Goal: Task Accomplishment & Management: Manage account settings

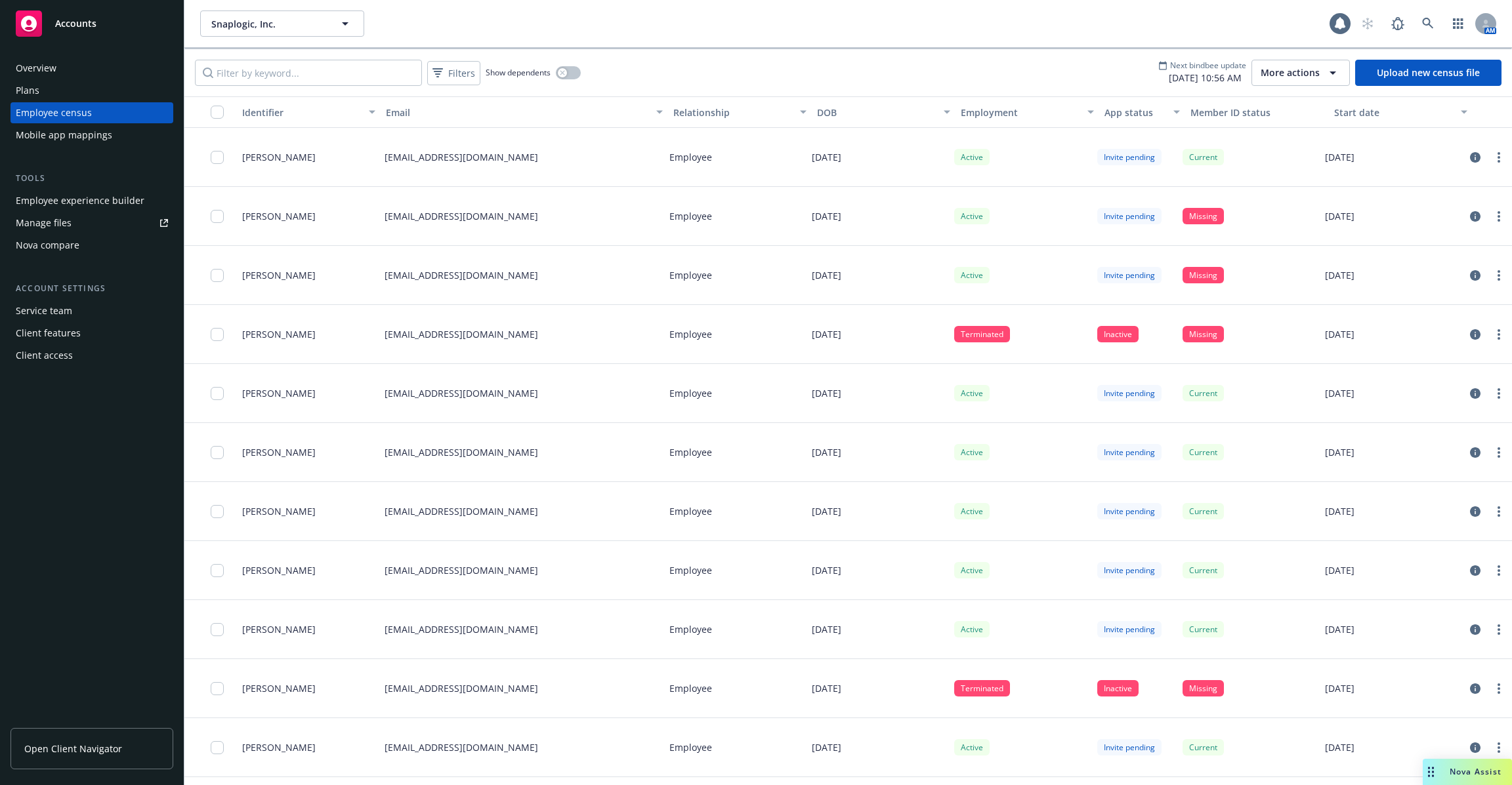
click at [120, 85] on div "Plans" at bounding box center [92, 91] width 152 height 21
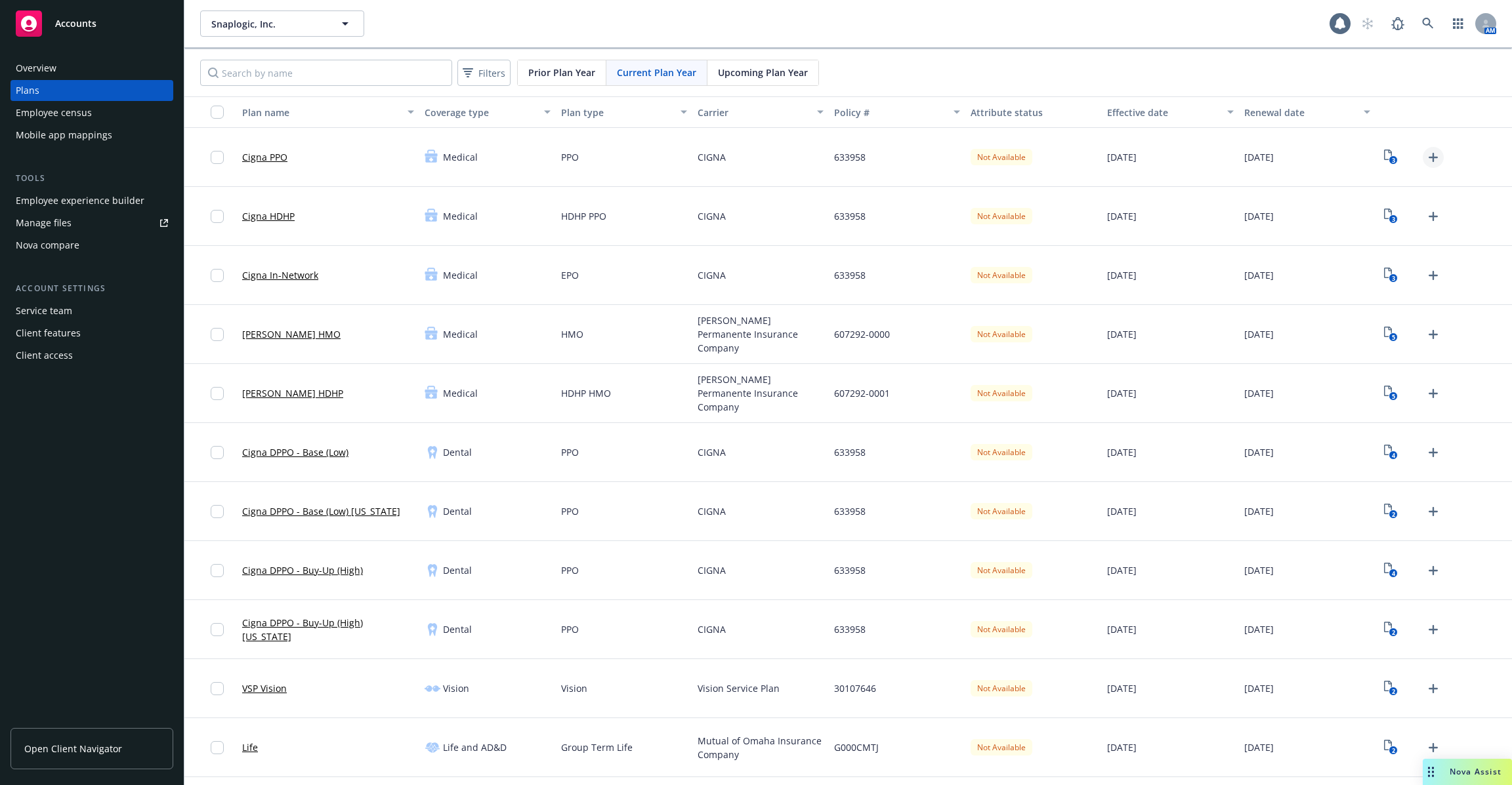
click at [1435, 159] on icon "Upload Plan Documents" at bounding box center [1433, 157] width 16 height 16
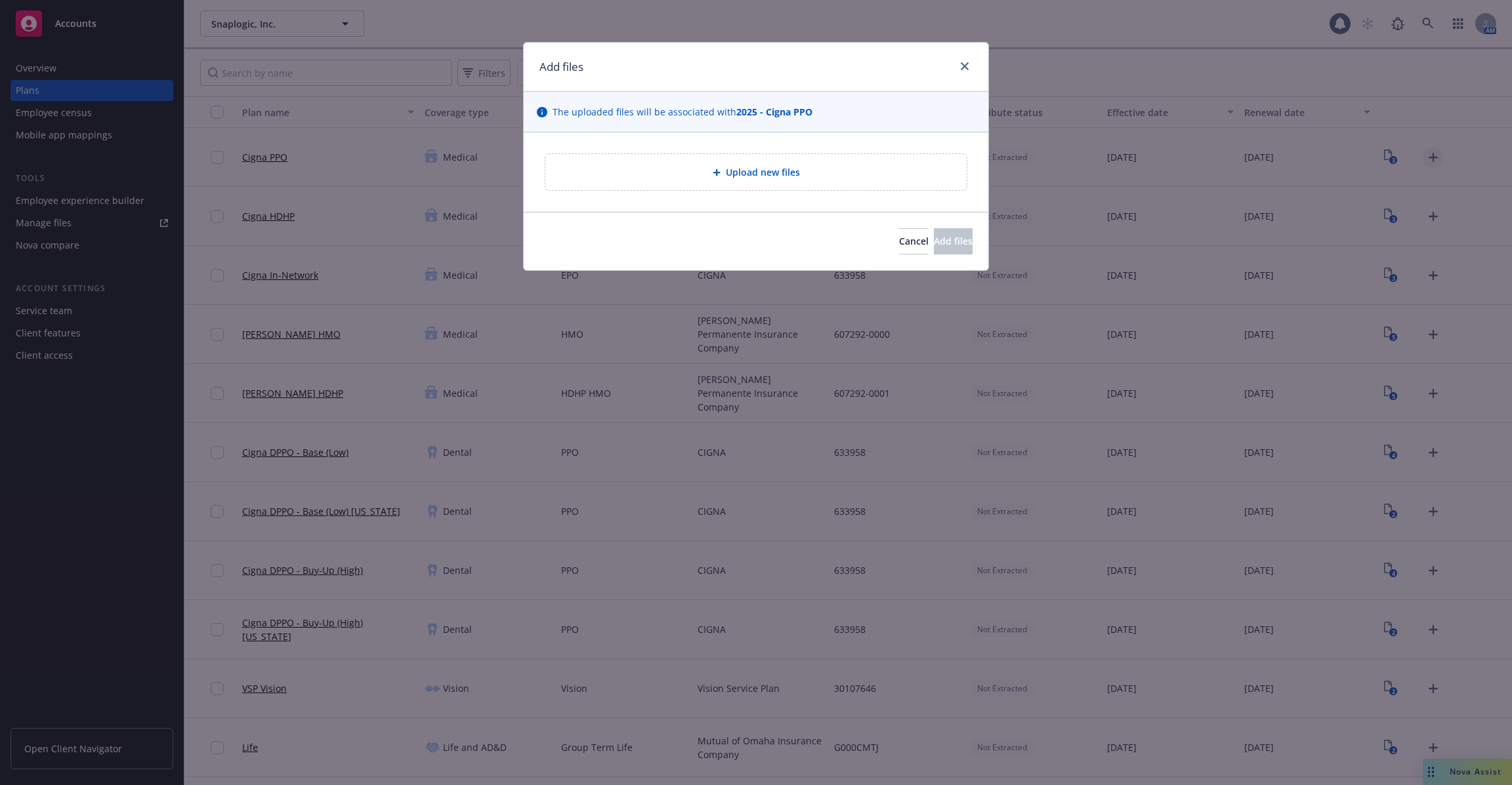
click at [1435, 159] on div "Add files The uploaded files will be associated with 2025 - Cigna PPO Upload ne…" at bounding box center [756, 392] width 1512 height 785
click at [1214, 106] on div "Add files The uploaded files will be associated with 2025 - Cigna PPO Upload ne…" at bounding box center [756, 392] width 1512 height 785
click at [965, 64] on icon "close" at bounding box center [964, 66] width 7 height 7
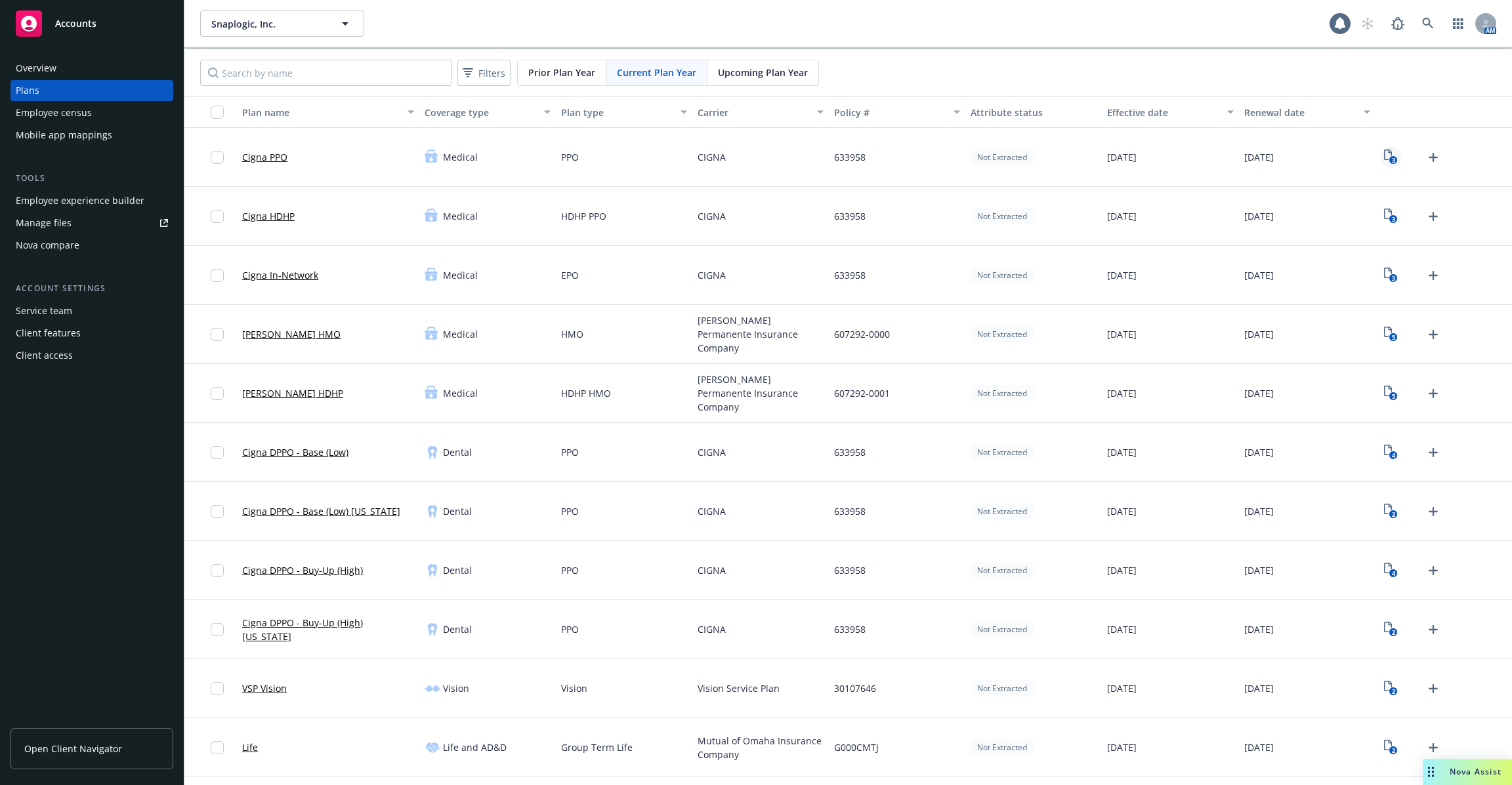
click at [1389, 157] on icon "3" at bounding box center [1390, 157] width 14 height 15
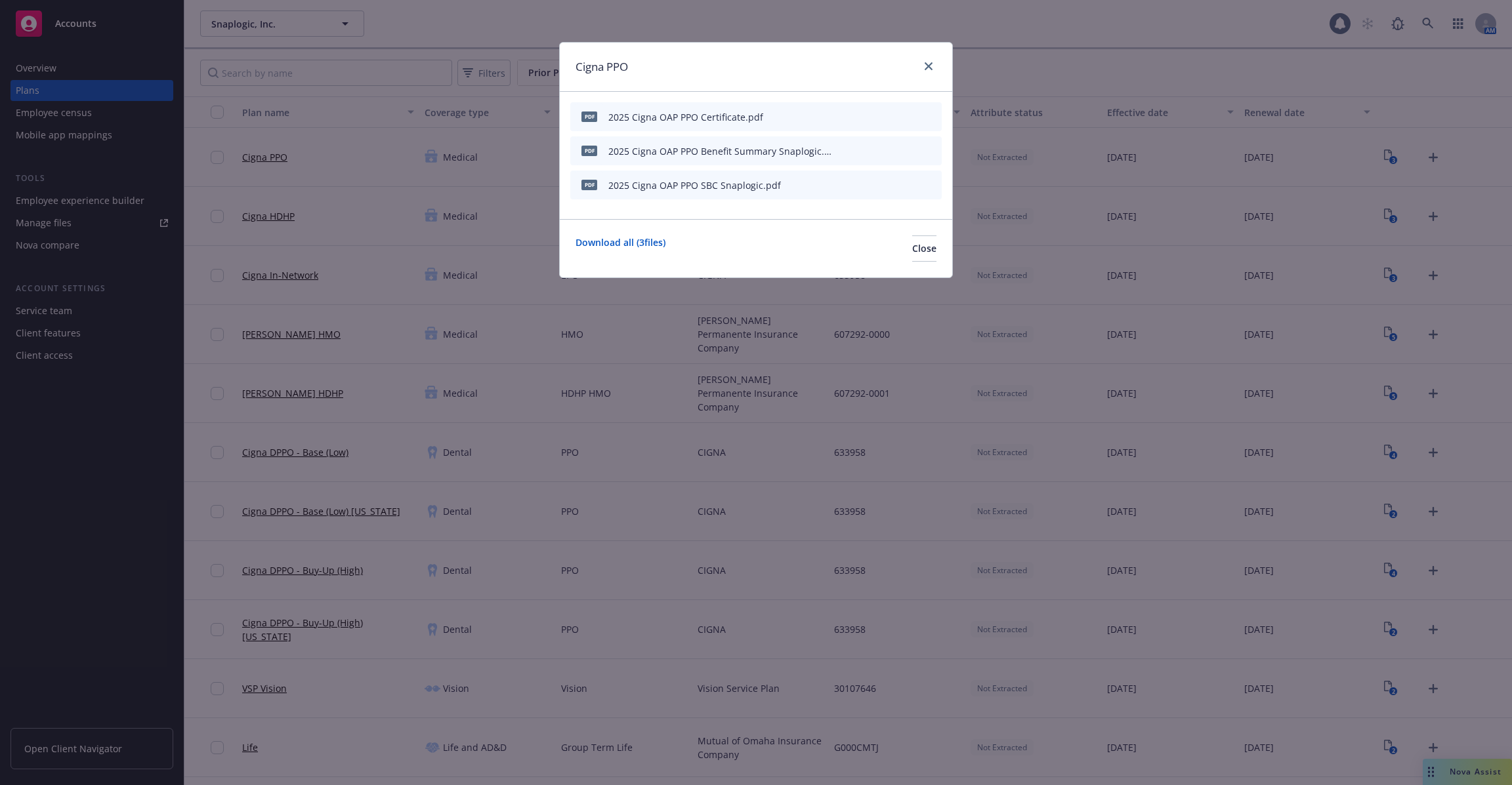
click at [1088, 65] on div "Cigna PPO pdf 2025 Cigna OAP PPO Certificate.pdf pdf 2025 Cigna OAP PPO Benefit…" at bounding box center [756, 392] width 1512 height 785
click at [926, 53] on div "Cigna PPO" at bounding box center [756, 67] width 393 height 50
click at [926, 65] on icon "close" at bounding box center [929, 66] width 7 height 7
